Goal: Information Seeking & Learning: Check status

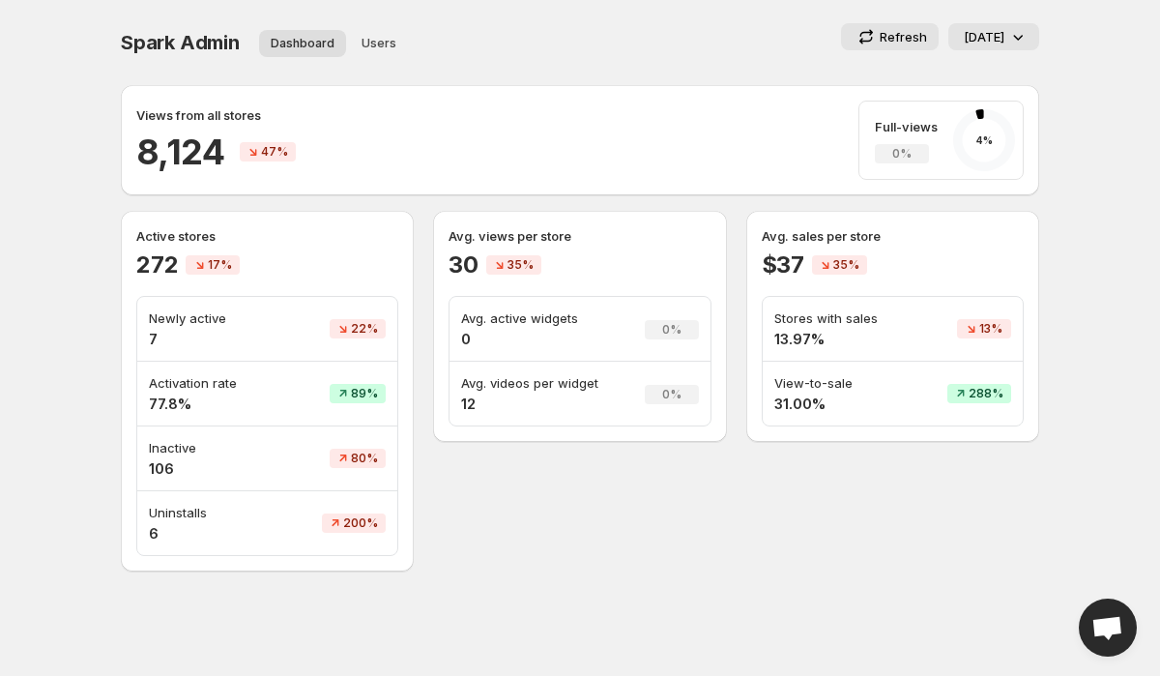
click at [619, 16] on div "Spark Admin. This page is ready Spark Admin Dashboard Users More views Dashboar…" at bounding box center [580, 42] width 919 height 85
click at [811, 400] on h4 "31.00%" at bounding box center [841, 404] width 132 height 19
click at [905, 383] on p "View-to-sale" at bounding box center [841, 382] width 132 height 19
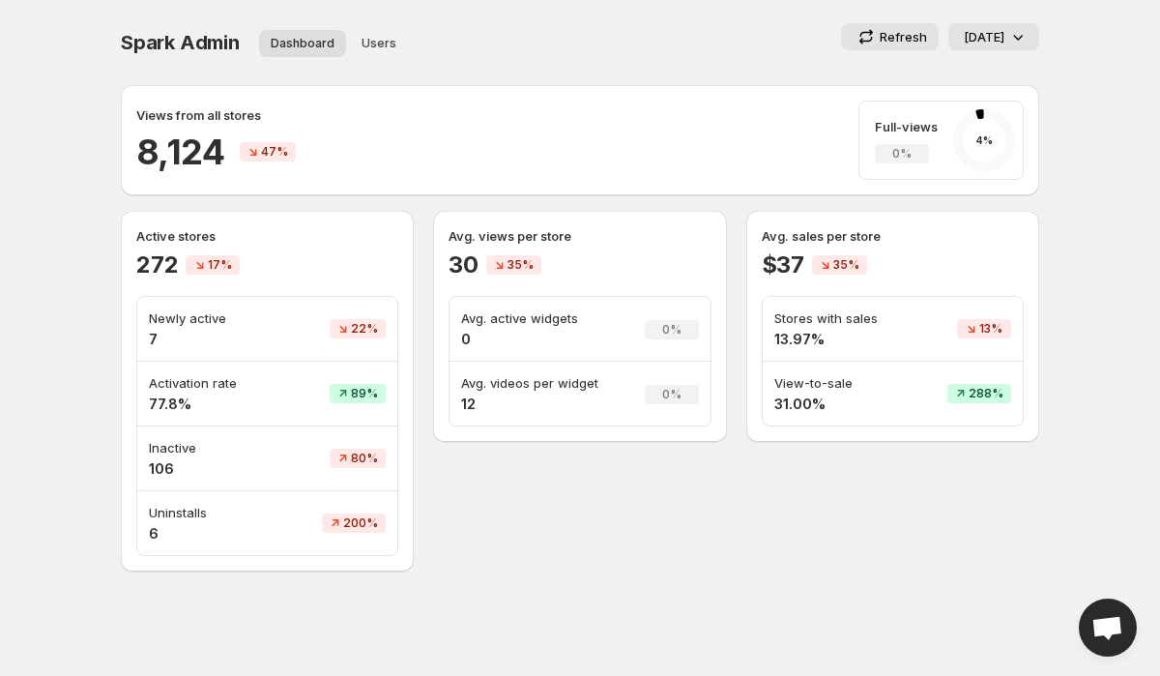
click at [889, 40] on p "Refresh" at bounding box center [903, 36] width 47 height 19
click at [169, 40] on span "Spark Admin" at bounding box center [180, 42] width 119 height 23
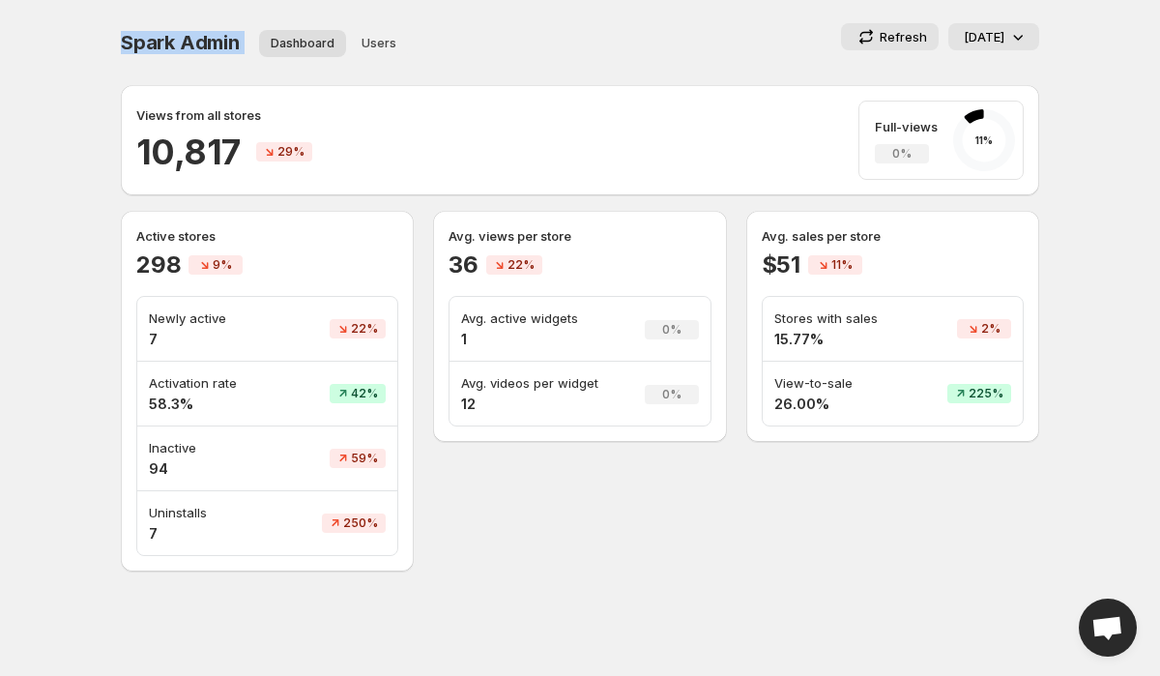
click at [586, 38] on div "Refresh [DATE]" at bounding box center [785, 36] width 510 height 27
